Goal: Task Accomplishment & Management: Manage account settings

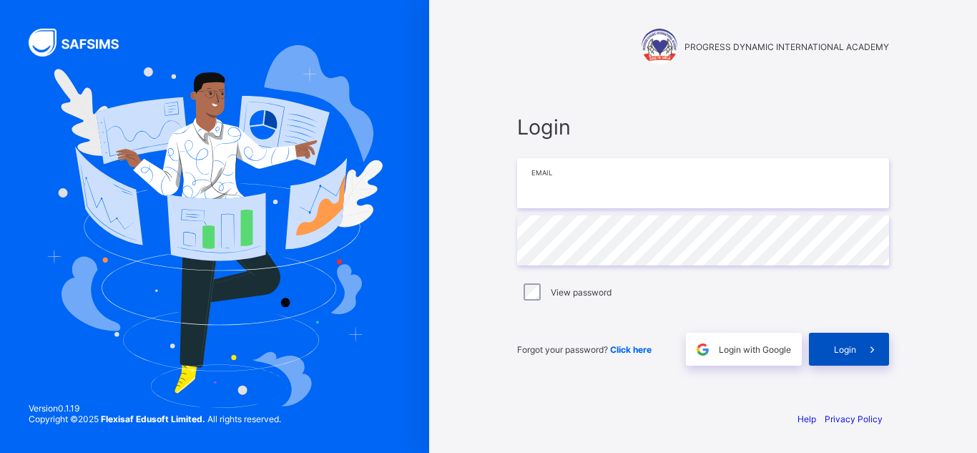
type input "**********"
click at [842, 356] on div "Login" at bounding box center [849, 348] width 80 height 33
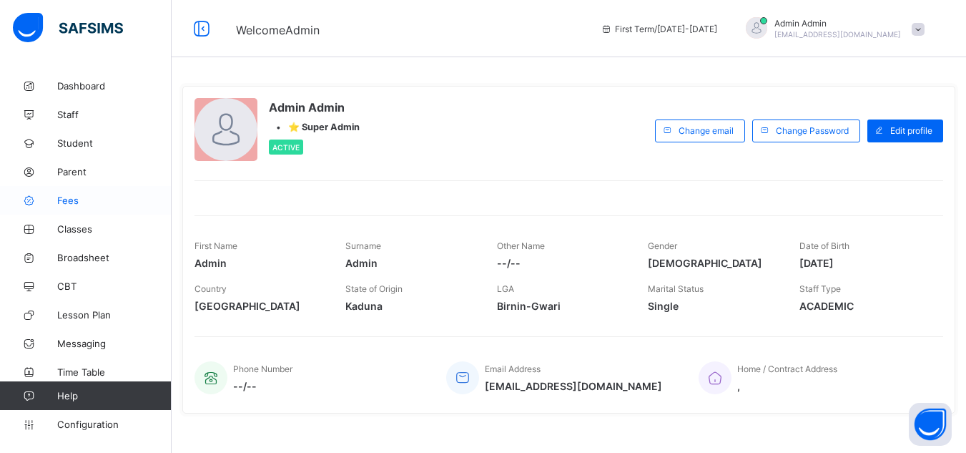
click at [69, 198] on span "Fees" at bounding box center [114, 199] width 114 height 11
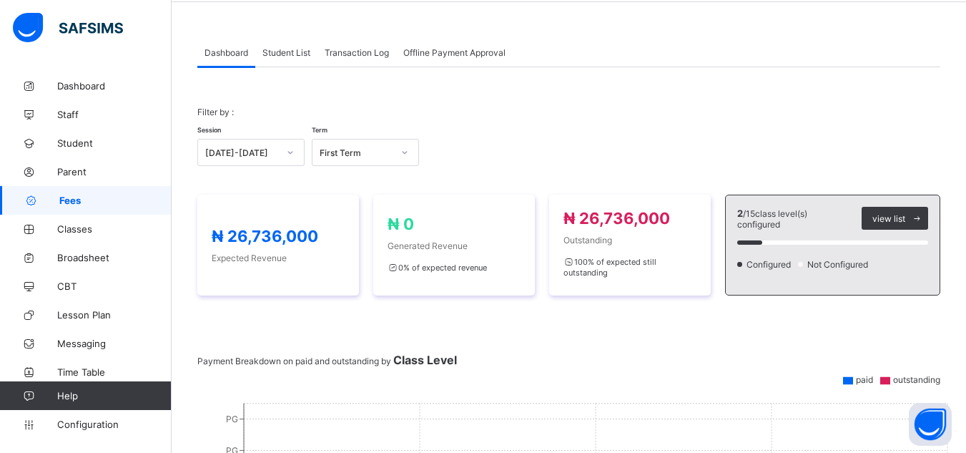
scroll to position [56, 0]
click at [301, 51] on span "Student List" at bounding box center [286, 51] width 48 height 11
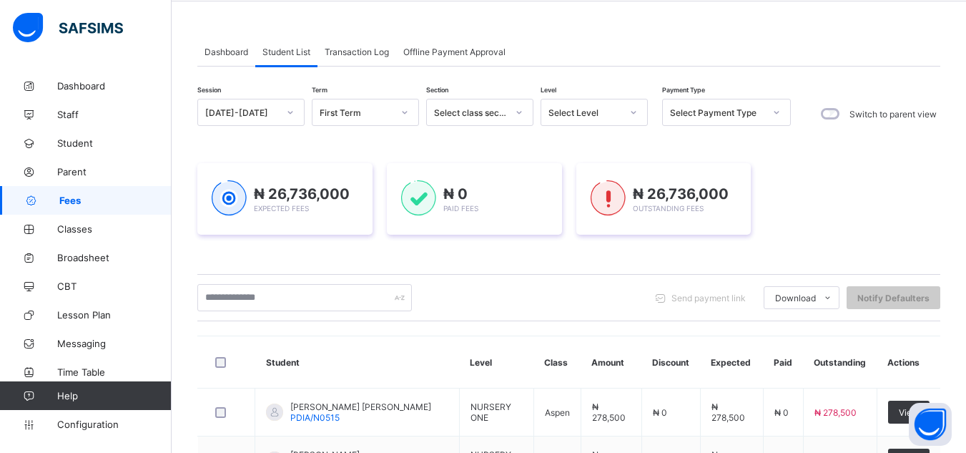
click at [230, 56] on span "Dashboard" at bounding box center [226, 51] width 44 height 11
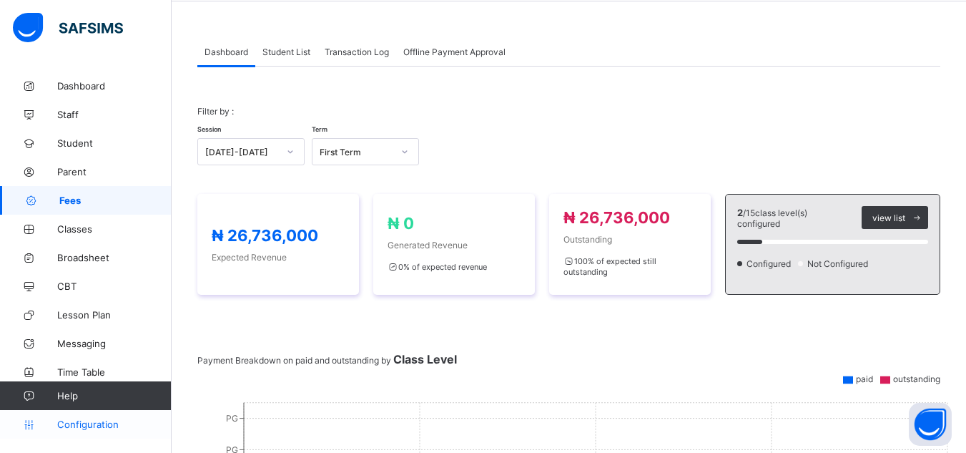
click at [97, 429] on span "Configuration" at bounding box center [114, 423] width 114 height 11
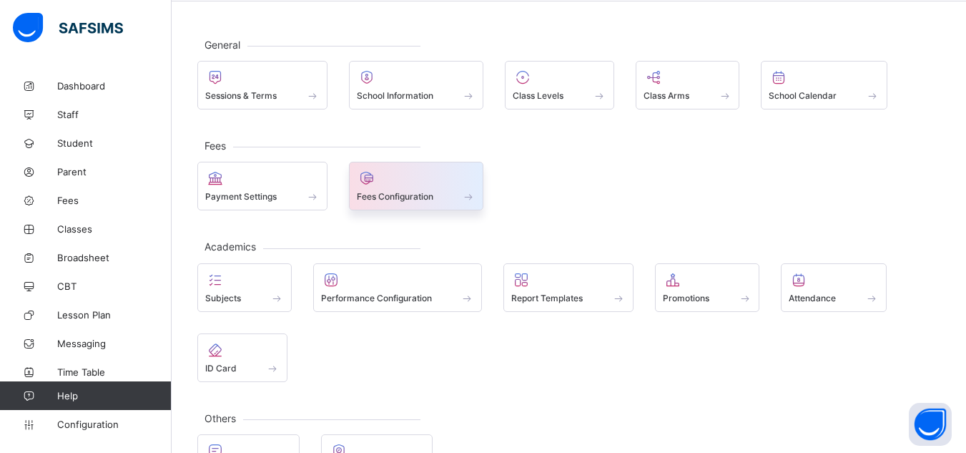
click at [418, 189] on span at bounding box center [416, 189] width 119 height 4
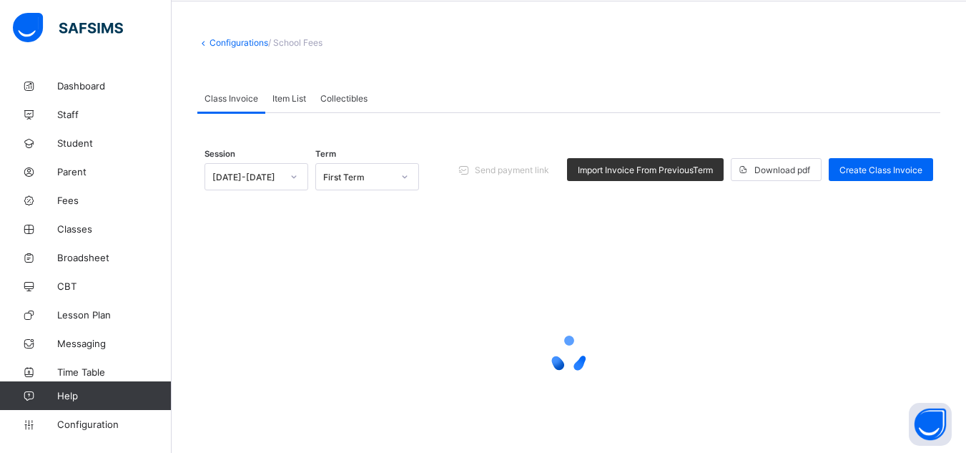
scroll to position [14, 0]
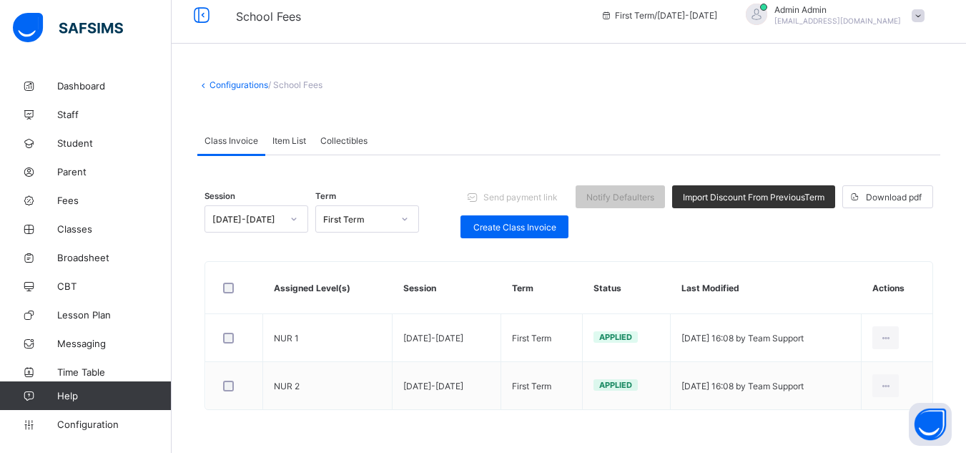
click at [233, 85] on link "Configurations" at bounding box center [238, 84] width 59 height 11
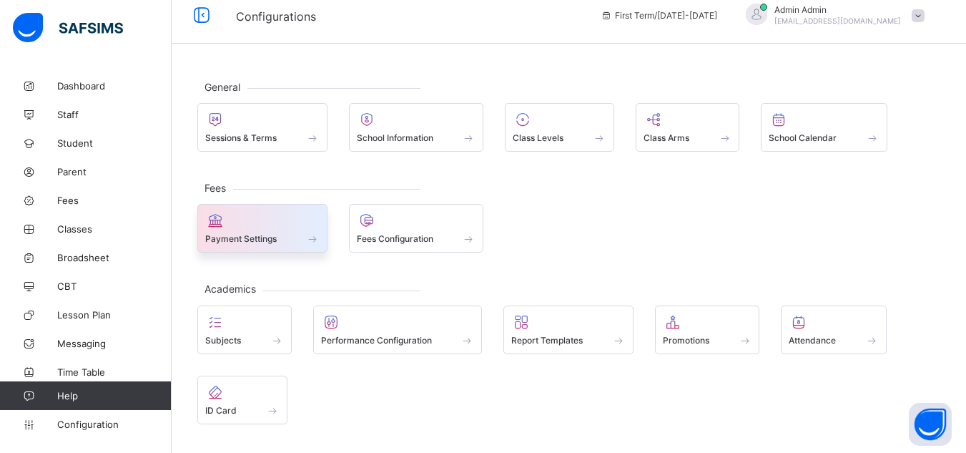
click at [263, 242] on span "Payment Settings" at bounding box center [240, 238] width 71 height 11
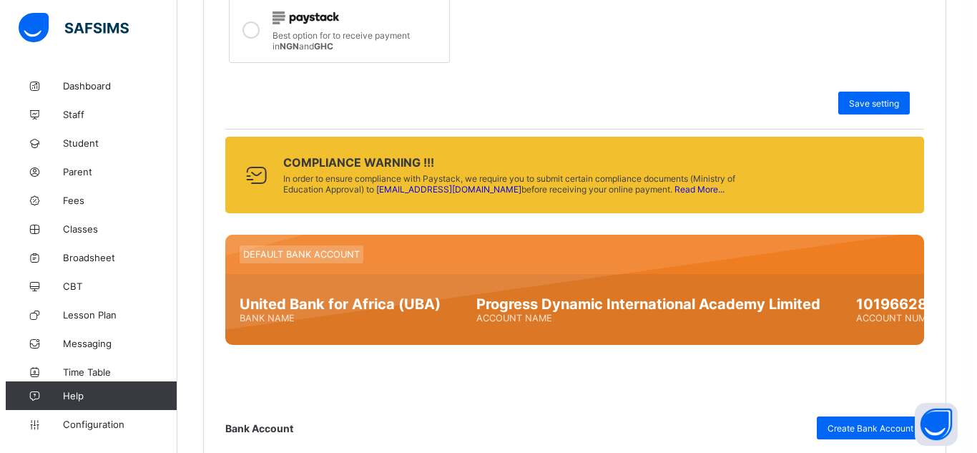
scroll to position [578, 0]
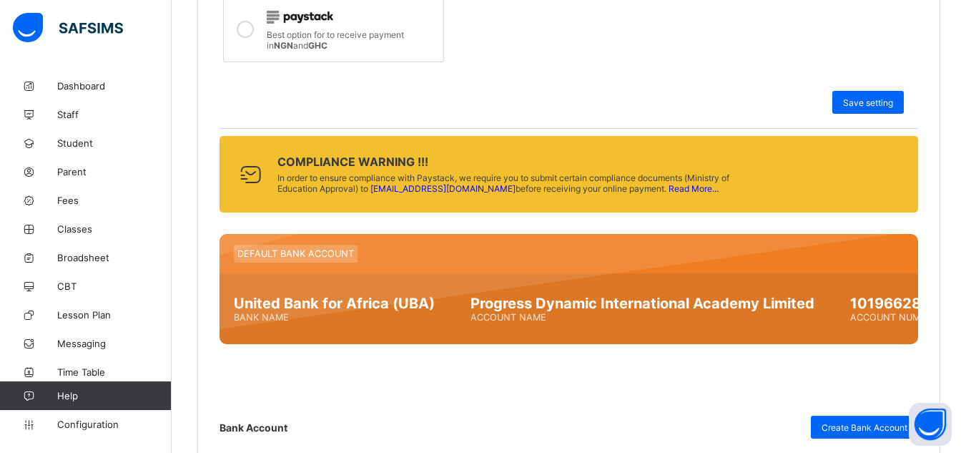
click at [673, 188] on link "Read More..." at bounding box center [694, 188] width 50 height 11
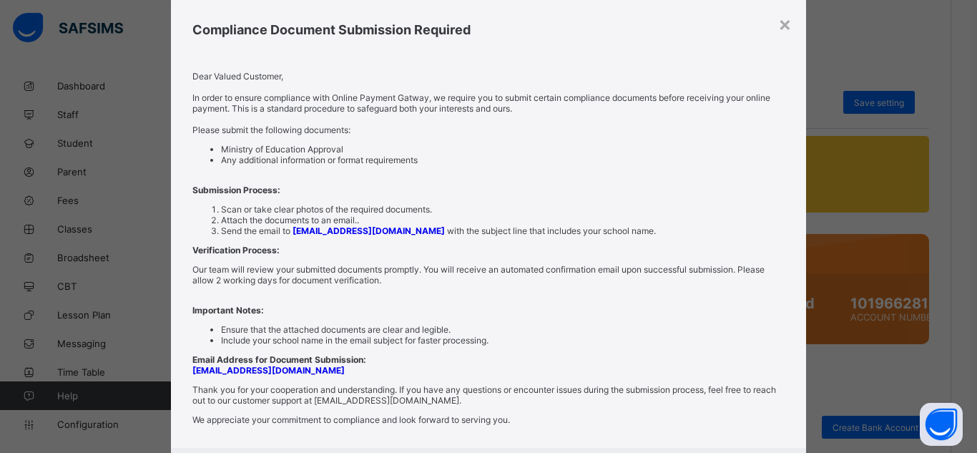
scroll to position [38, 0]
click at [921, 46] on div "× Compliance Document Submission Required Dear Valued Customer, In order to ens…" at bounding box center [488, 226] width 977 height 453
drag, startPoint x: 403, startPoint y: 237, endPoint x: 331, endPoint y: 234, distance: 72.3
click at [331, 234] on div "Dear Valued Customer, In order to ensure compliance with Online Payment Gatway,…" at bounding box center [488, 252] width 635 height 393
click at [357, 250] on div "Dear Valued Customer, In order to ensure compliance with Online Payment Gatway,…" at bounding box center [488, 252] width 635 height 393
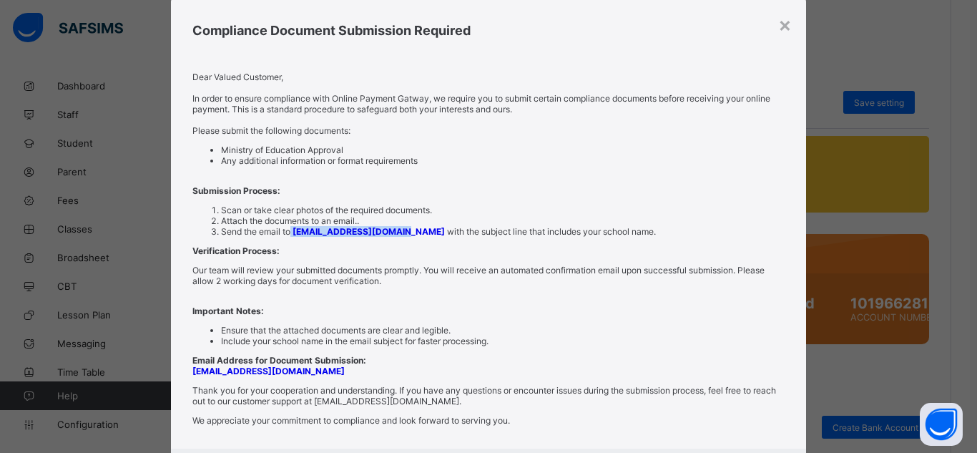
drag, startPoint x: 289, startPoint y: 230, endPoint x: 403, endPoint y: 234, distance: 113.8
click at [403, 234] on li "Send the email to [EMAIL_ADDRESS][DOMAIN_NAME] with the subject line that inclu…" at bounding box center [502, 231] width 563 height 11
copy li "[EMAIL_ADDRESS][DOMAIN_NAME]"
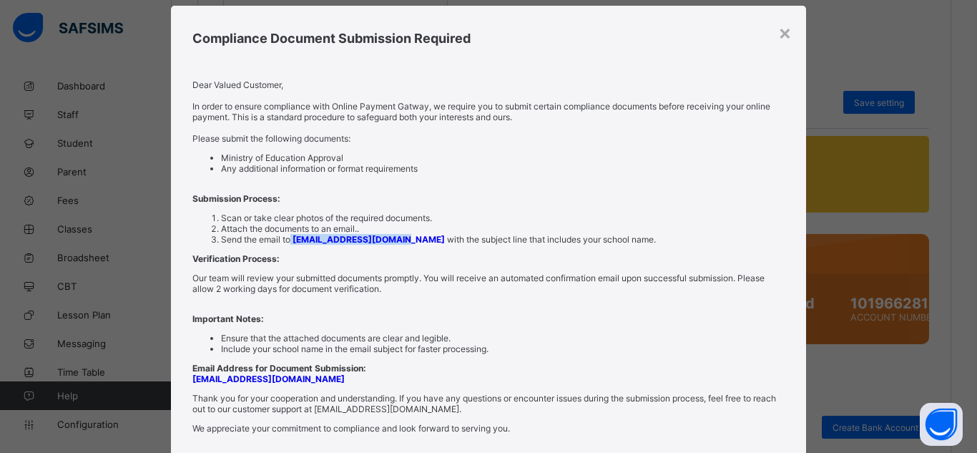
scroll to position [15, 0]
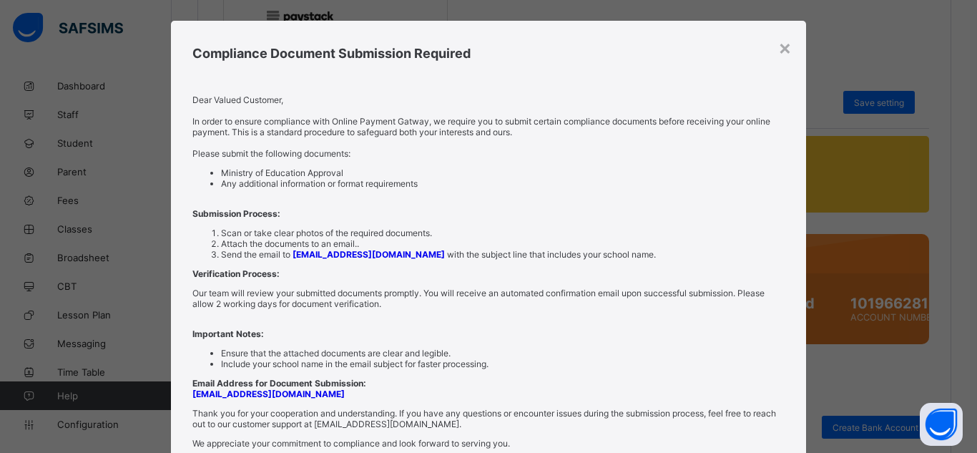
click at [521, 194] on div "Dear Valued Customer, In order to ensure compliance with Online Payment Gatway,…" at bounding box center [488, 275] width 635 height 393
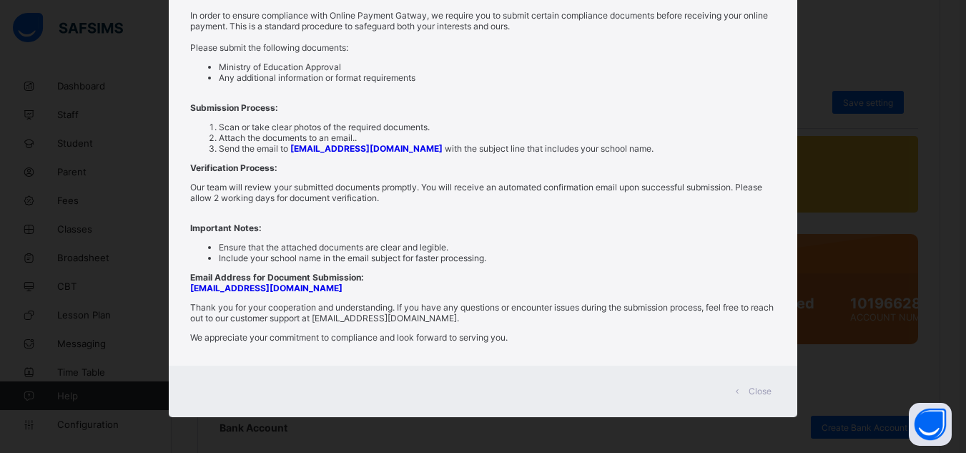
scroll to position [0, 0]
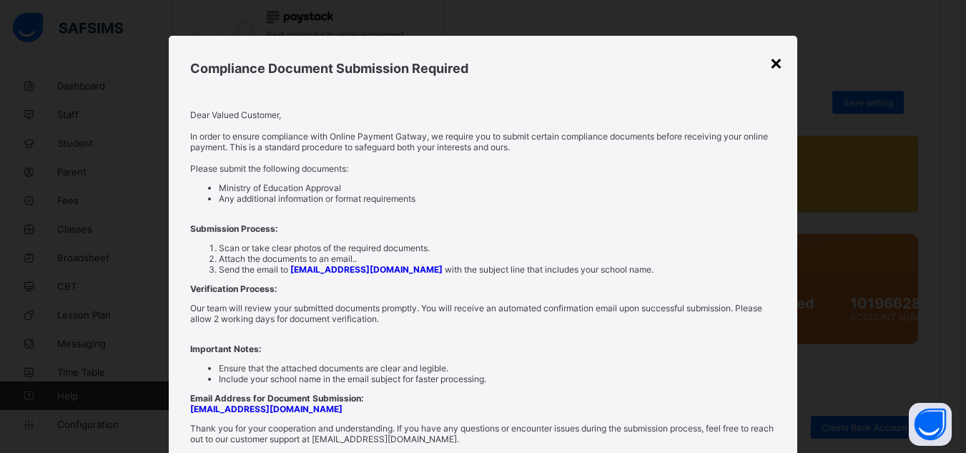
click at [774, 64] on div "×" at bounding box center [776, 62] width 14 height 24
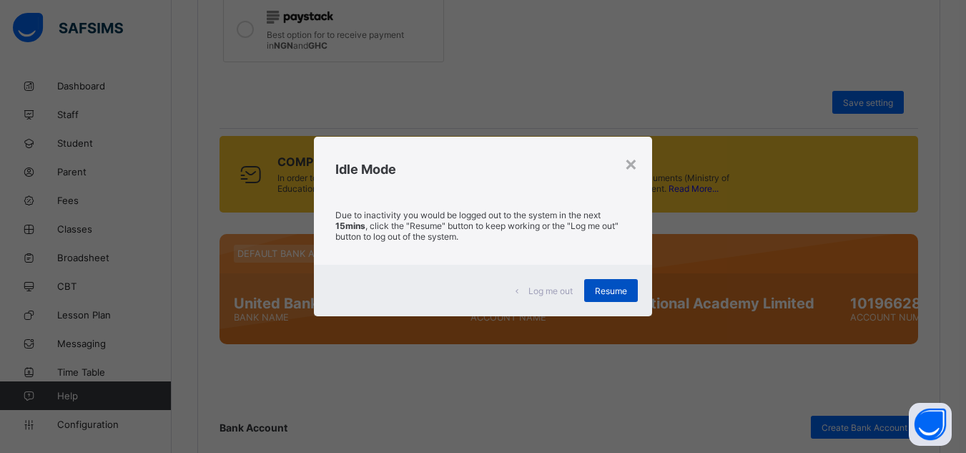
click at [618, 288] on span "Resume" at bounding box center [611, 290] width 32 height 11
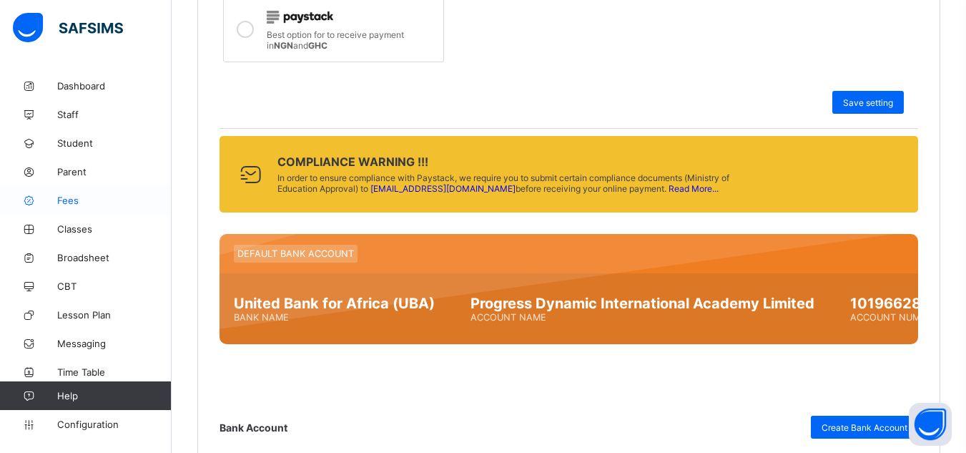
click at [69, 198] on span "Fees" at bounding box center [114, 199] width 114 height 11
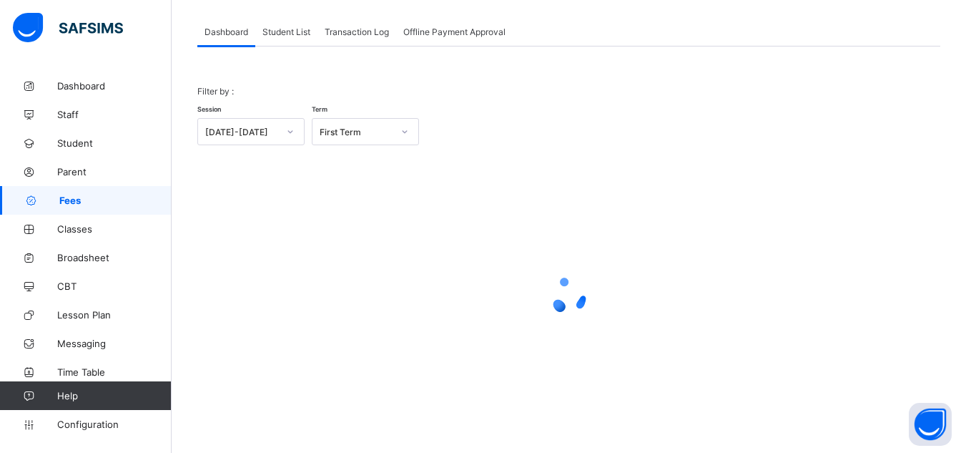
scroll to position [76, 0]
click at [292, 36] on span "Student List" at bounding box center [286, 31] width 48 height 11
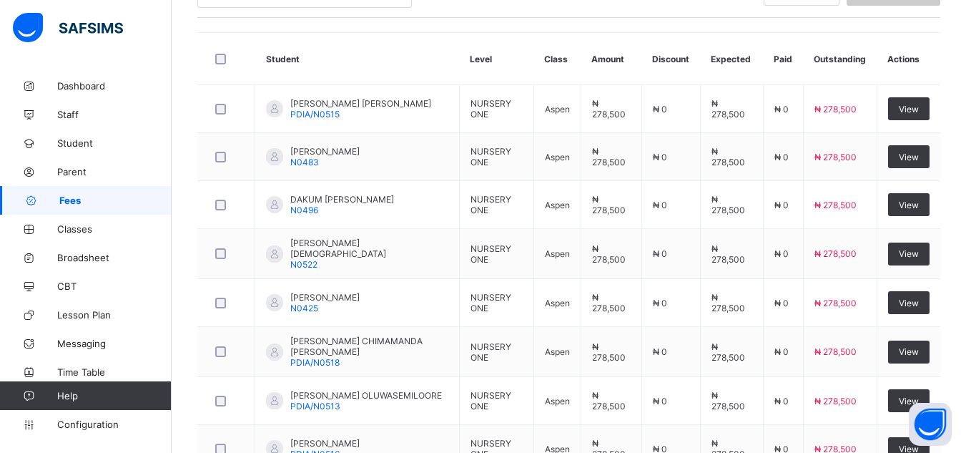
scroll to position [360, 0]
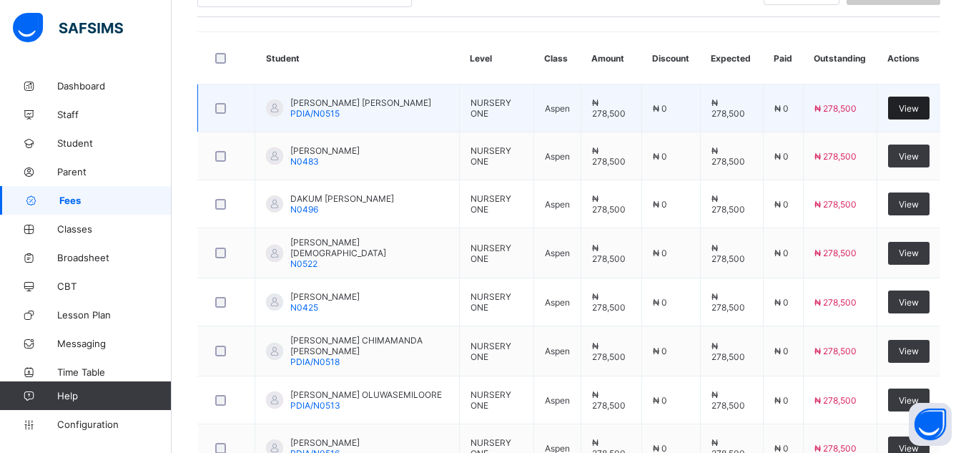
click at [919, 107] on span "View" at bounding box center [909, 108] width 20 height 11
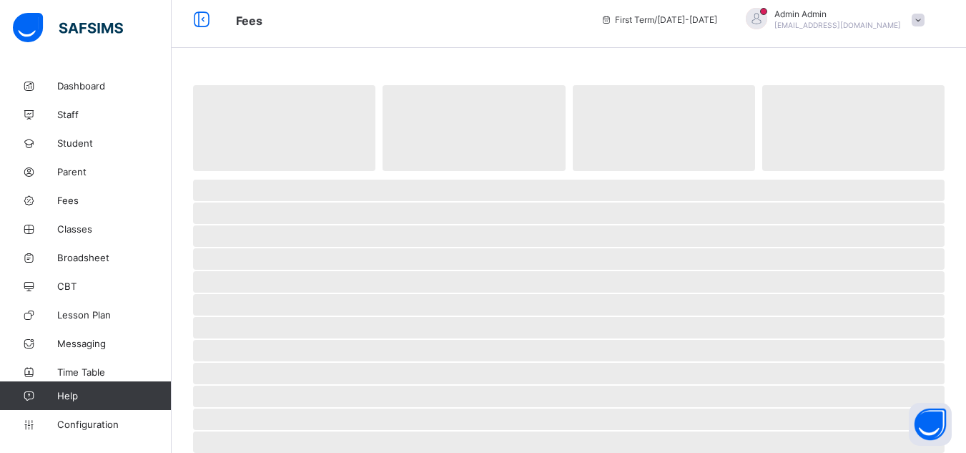
scroll to position [9, 0]
